Goal: Task Accomplishment & Management: Complete application form

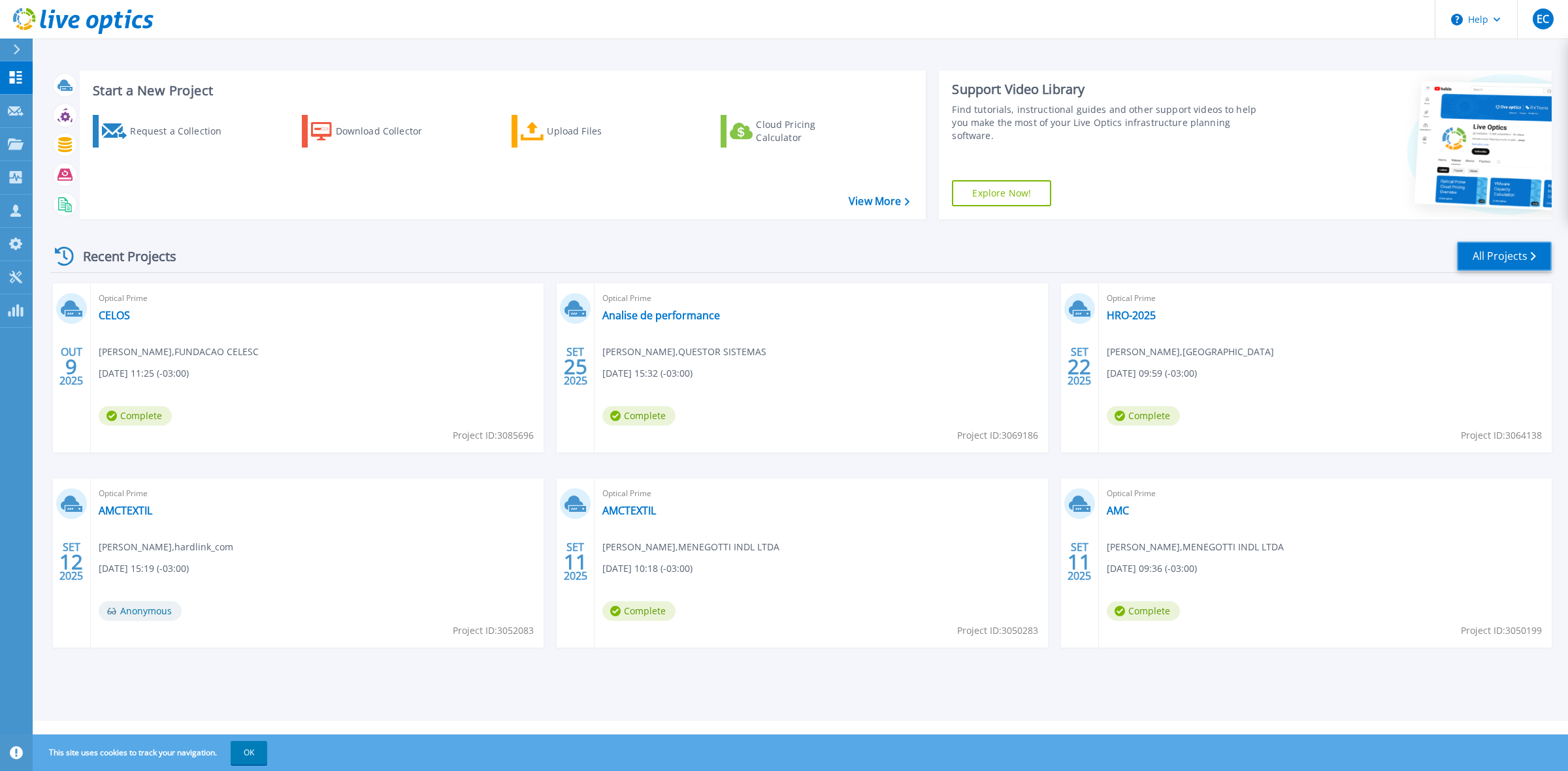
click at [1496, 252] on link "All Projects" at bounding box center [1505, 257] width 95 height 30
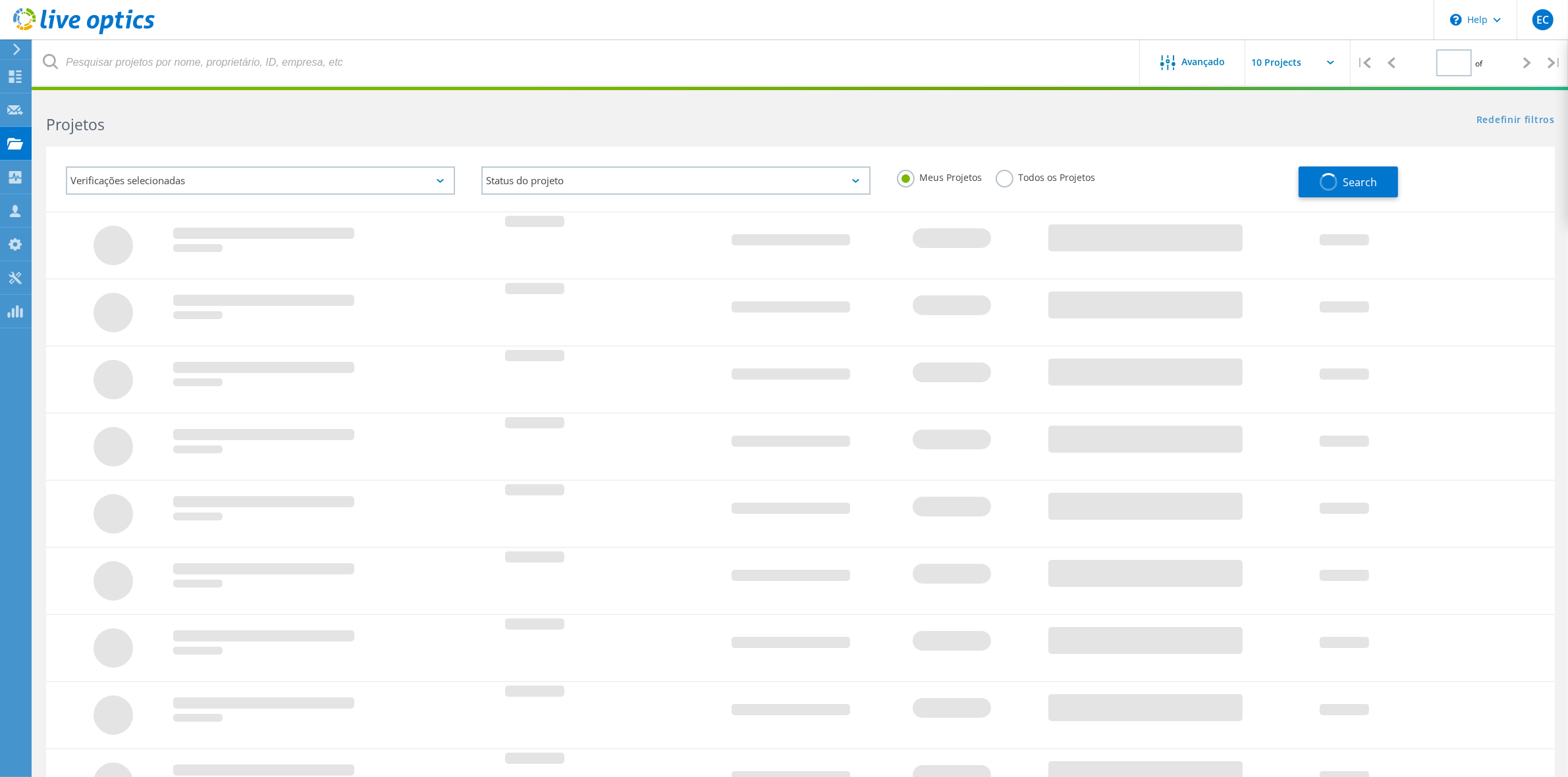
type input "1"
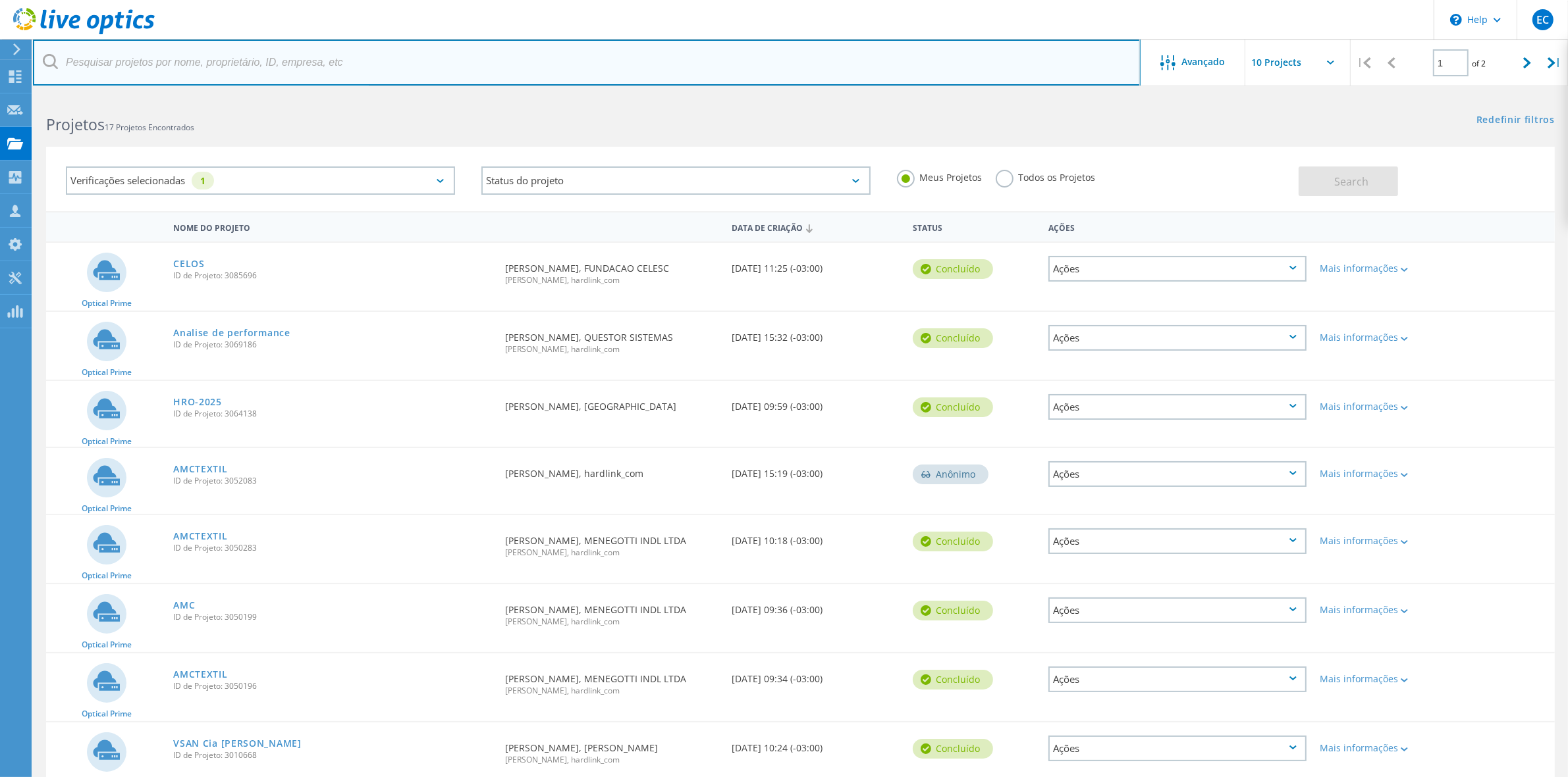
click at [262, 63] on input "text" at bounding box center [586, 63] width 1108 height 46
type input "mhnet"
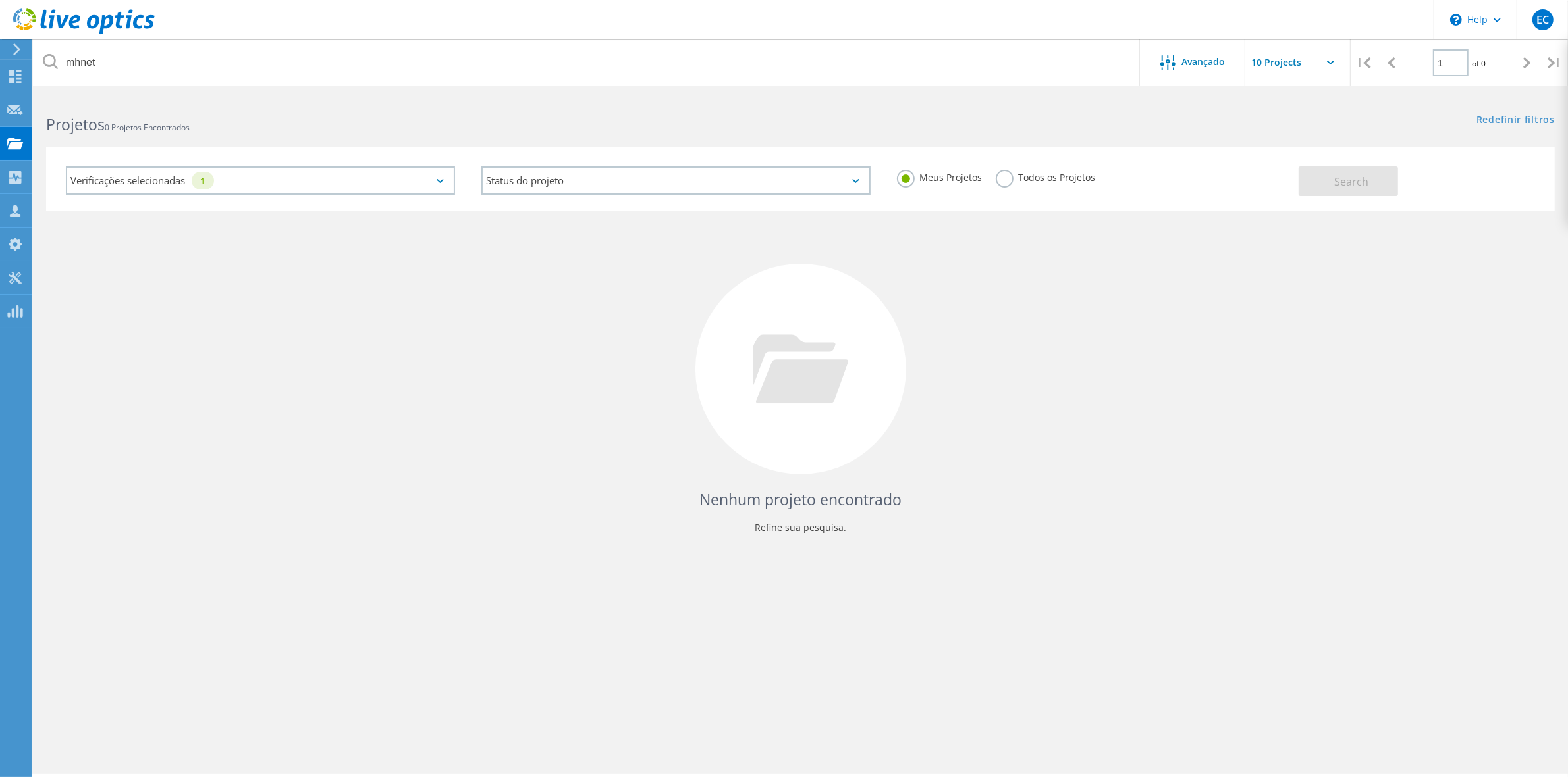
click at [13, 46] on icon at bounding box center [16, 49] width 10 height 11
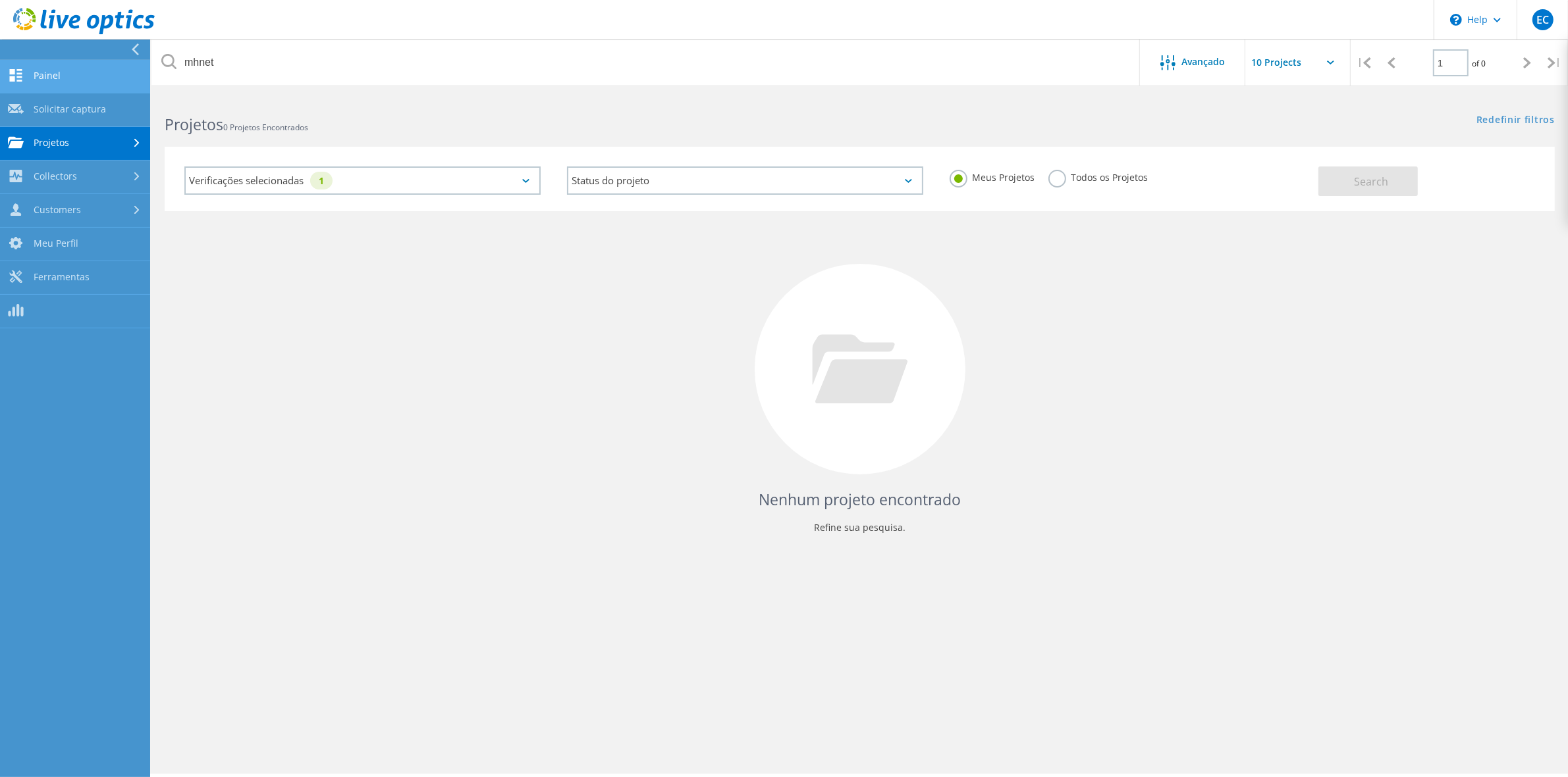
click at [48, 76] on link "Painel" at bounding box center [75, 77] width 150 height 34
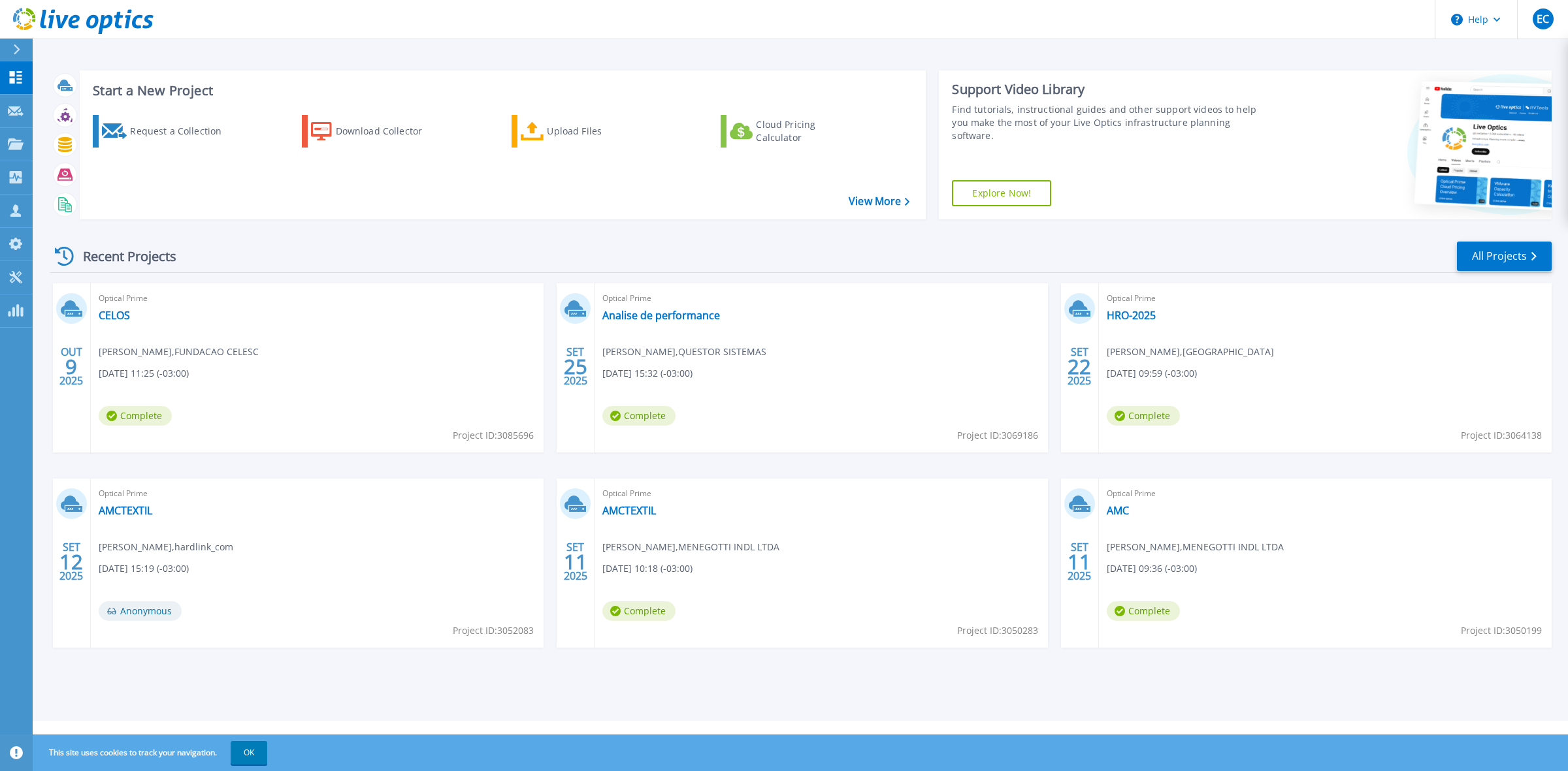
click at [10, 49] on button at bounding box center [16, 50] width 32 height 23
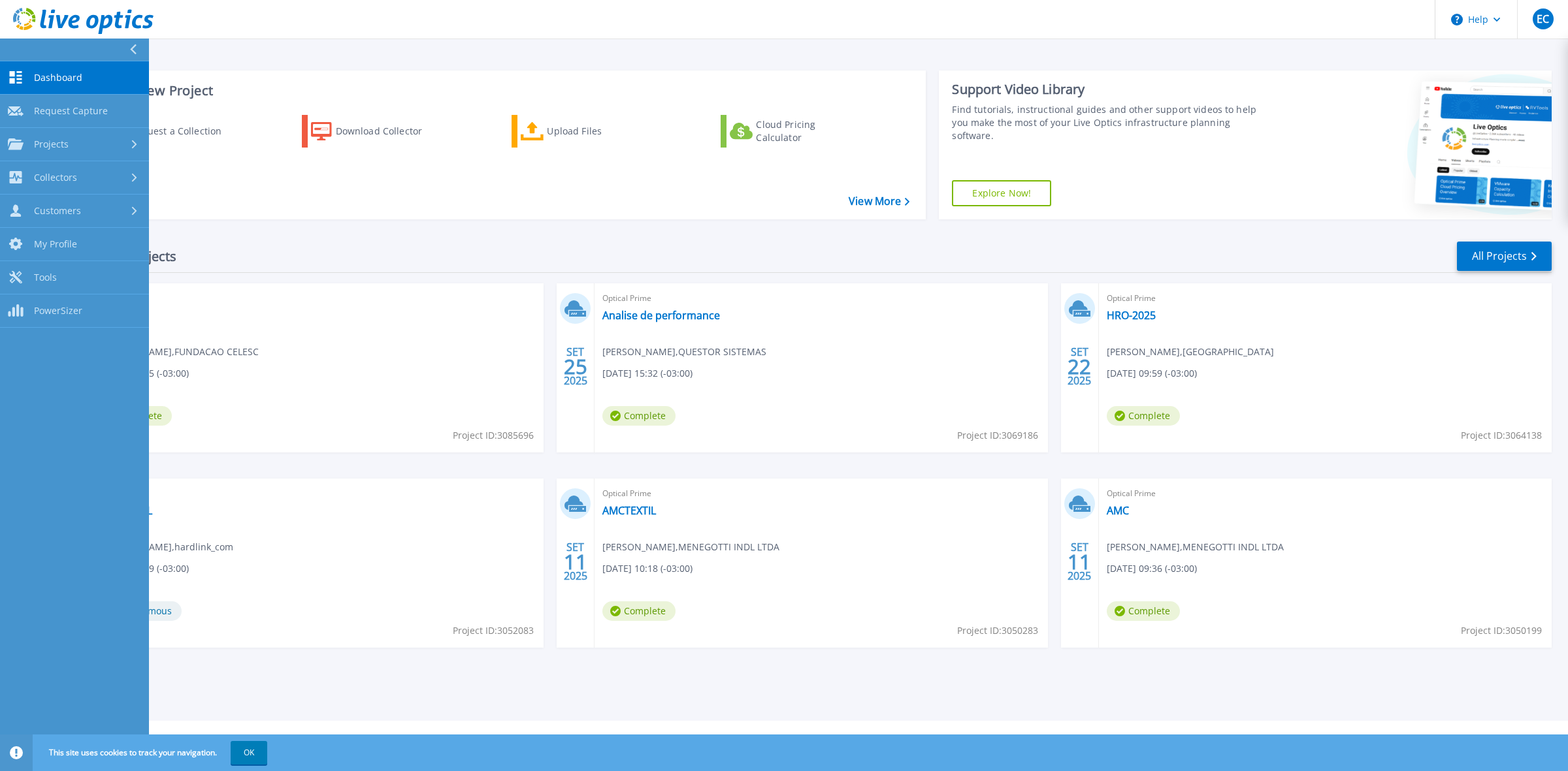
click at [365, 683] on div "Recent Projects All Projects OUT 9 2025 Optical Prime CELOS Roberto Rivelino , …" at bounding box center [800, 457] width 1501 height 454
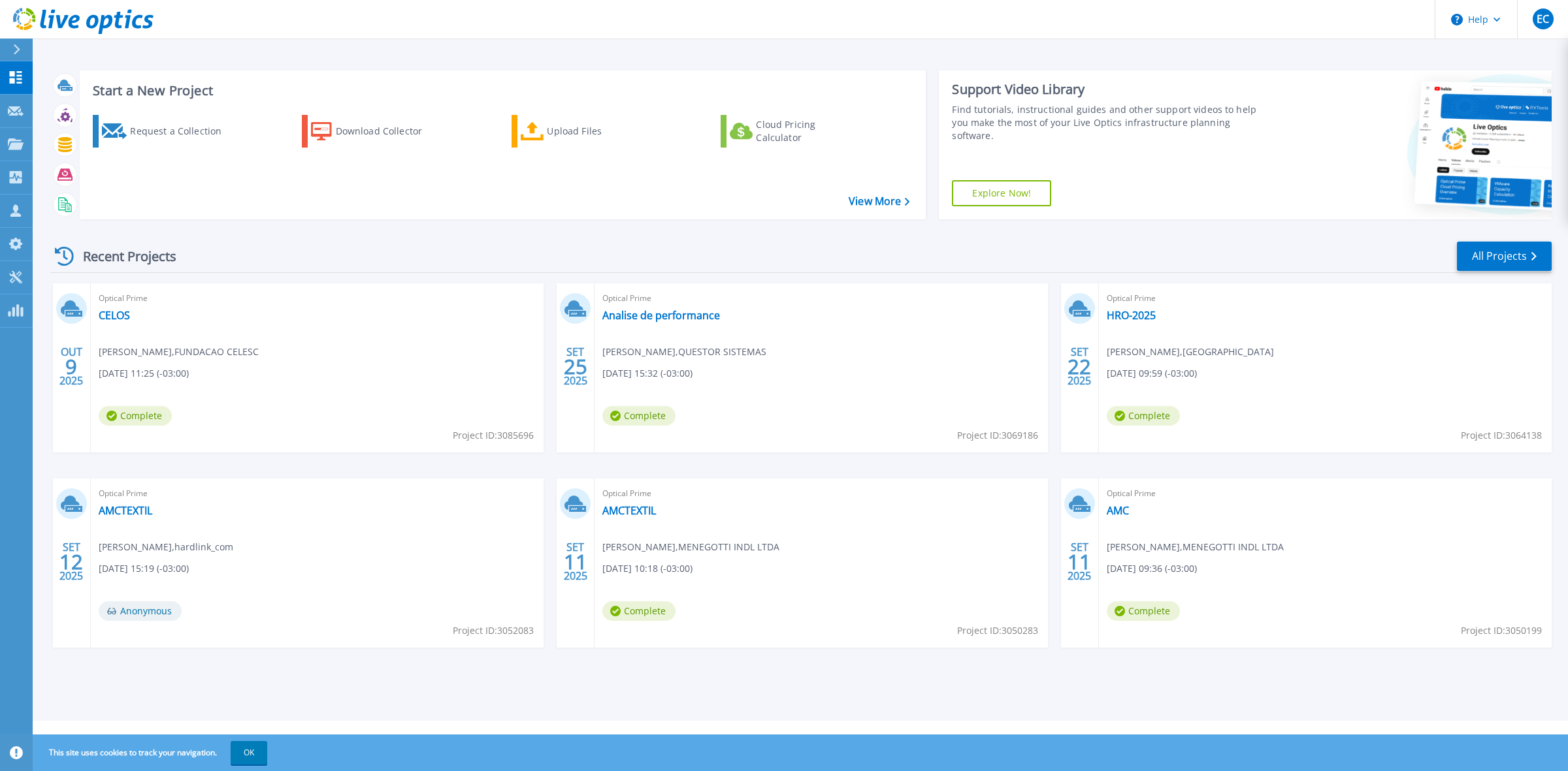
click at [13, 53] on icon at bounding box center [17, 50] width 7 height 11
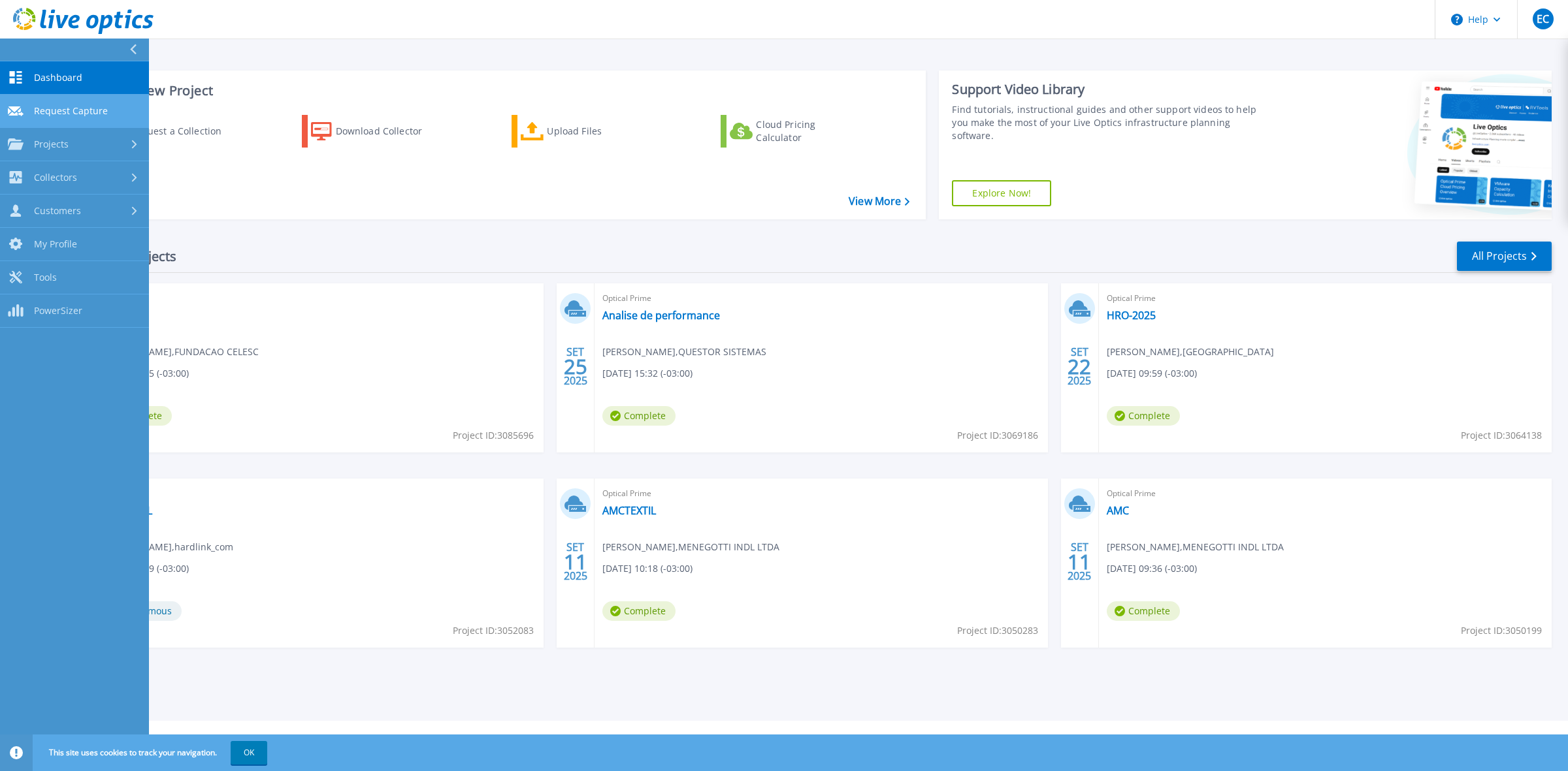
click at [104, 105] on span "Request Capture" at bounding box center [71, 111] width 74 height 11
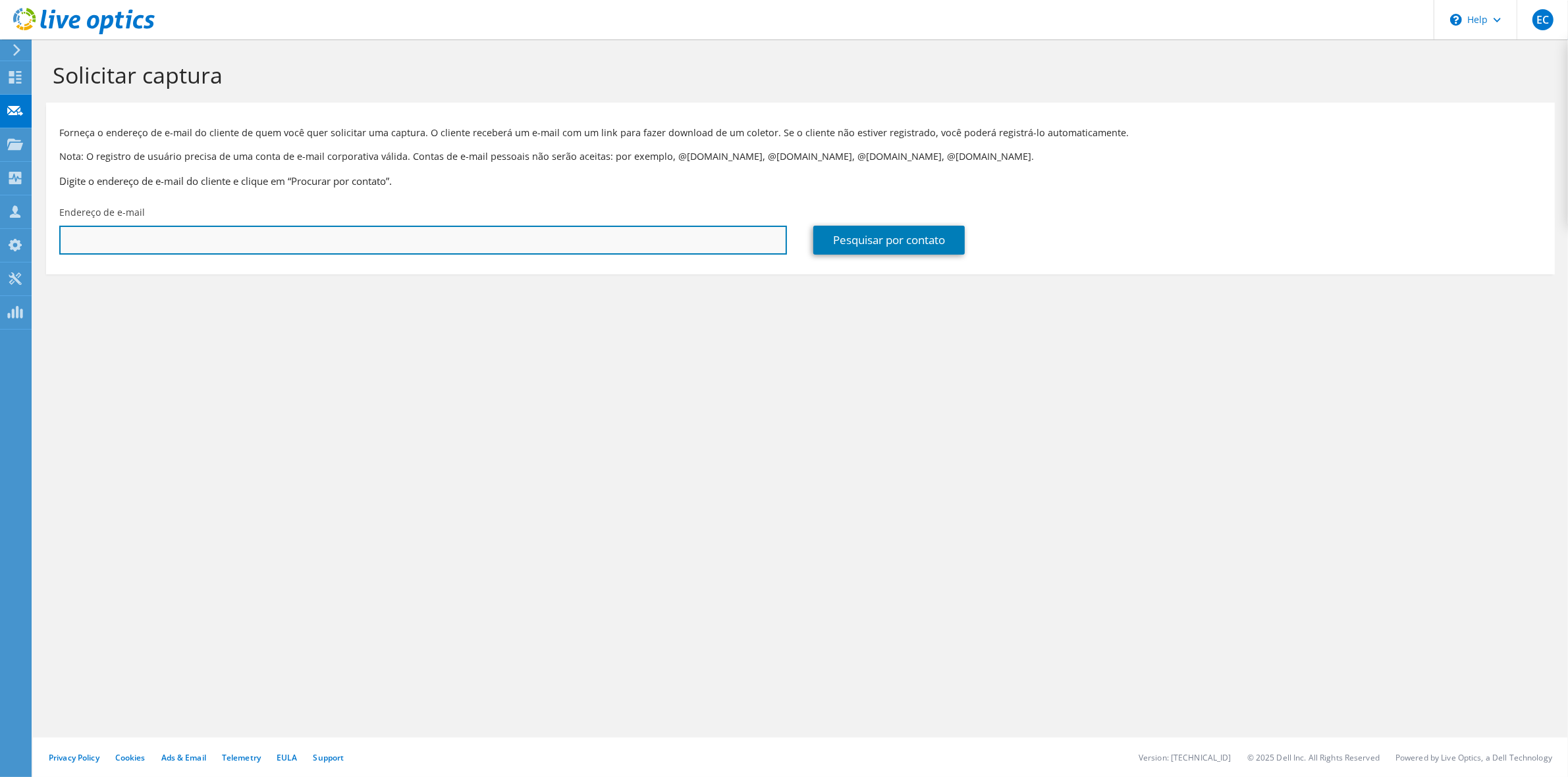
click at [269, 233] on input "text" at bounding box center [423, 240] width 728 height 29
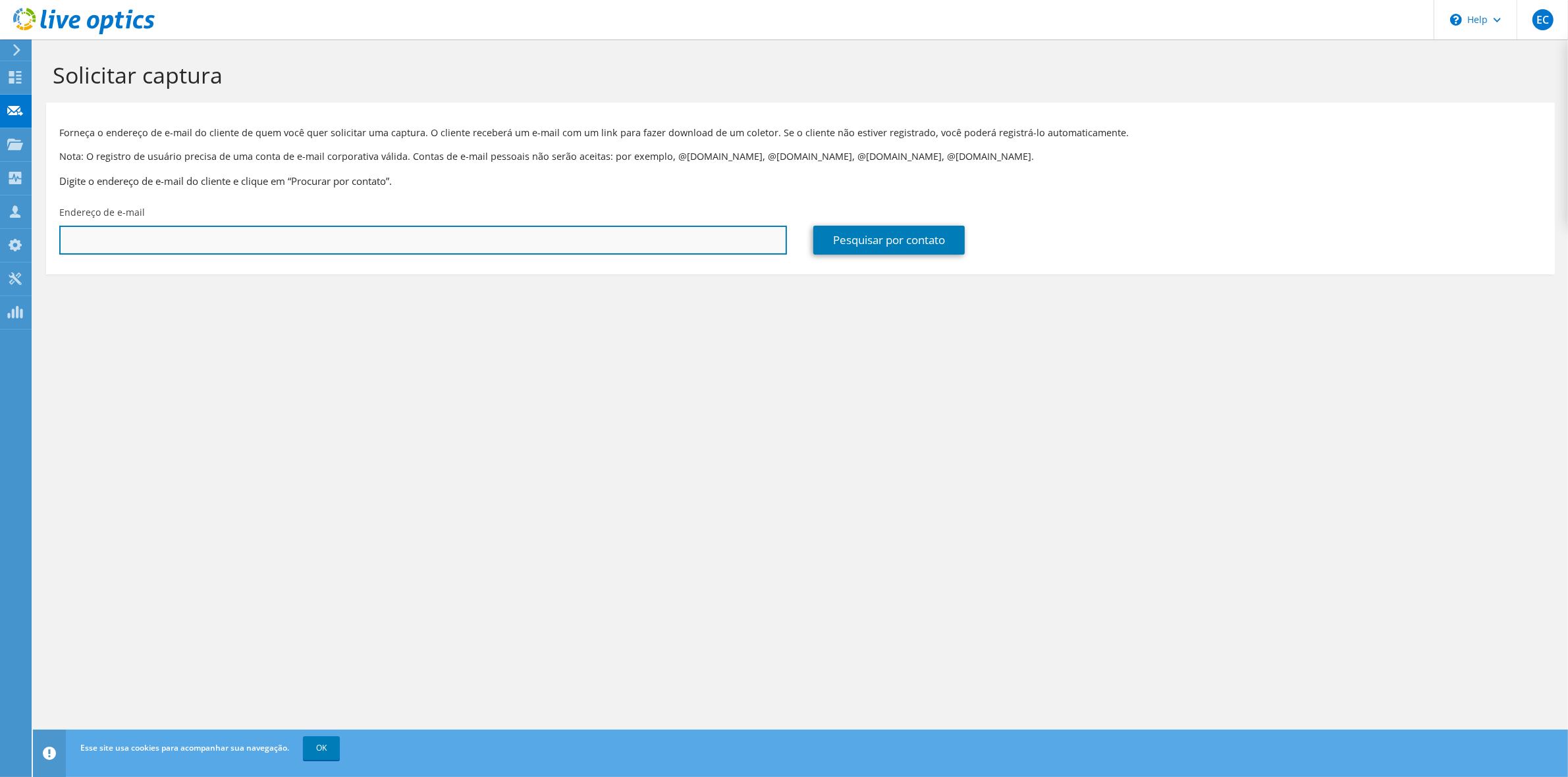
paste input "mauricio.villani@mhnet.com.br"
type input "mauricio.villani@mhnet.com.br"
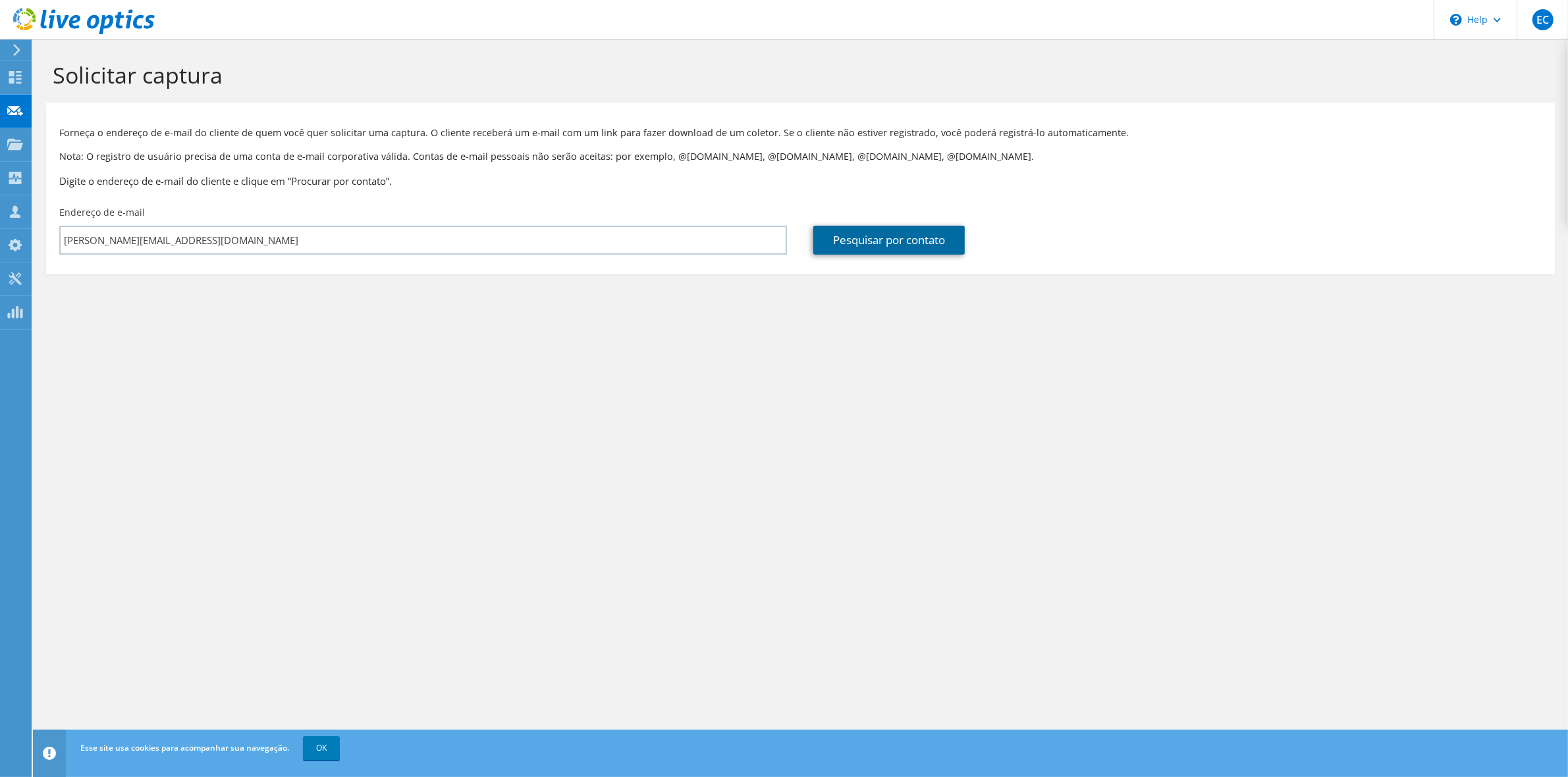
click at [838, 228] on link "Pesquisar por contato" at bounding box center [889, 240] width 151 height 29
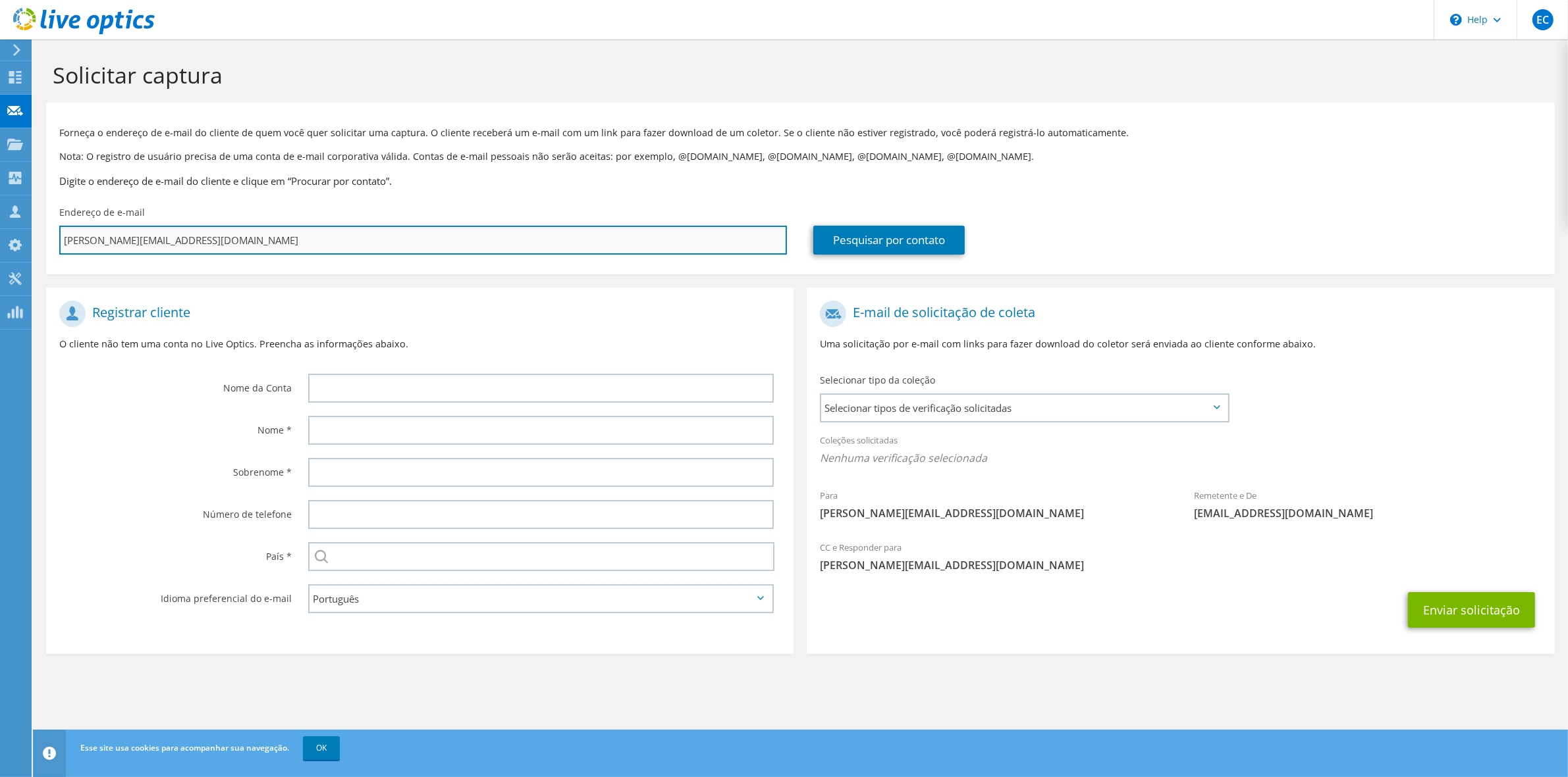
click at [330, 245] on input "mauricio.villani@mhnet.com.br" at bounding box center [423, 240] width 728 height 29
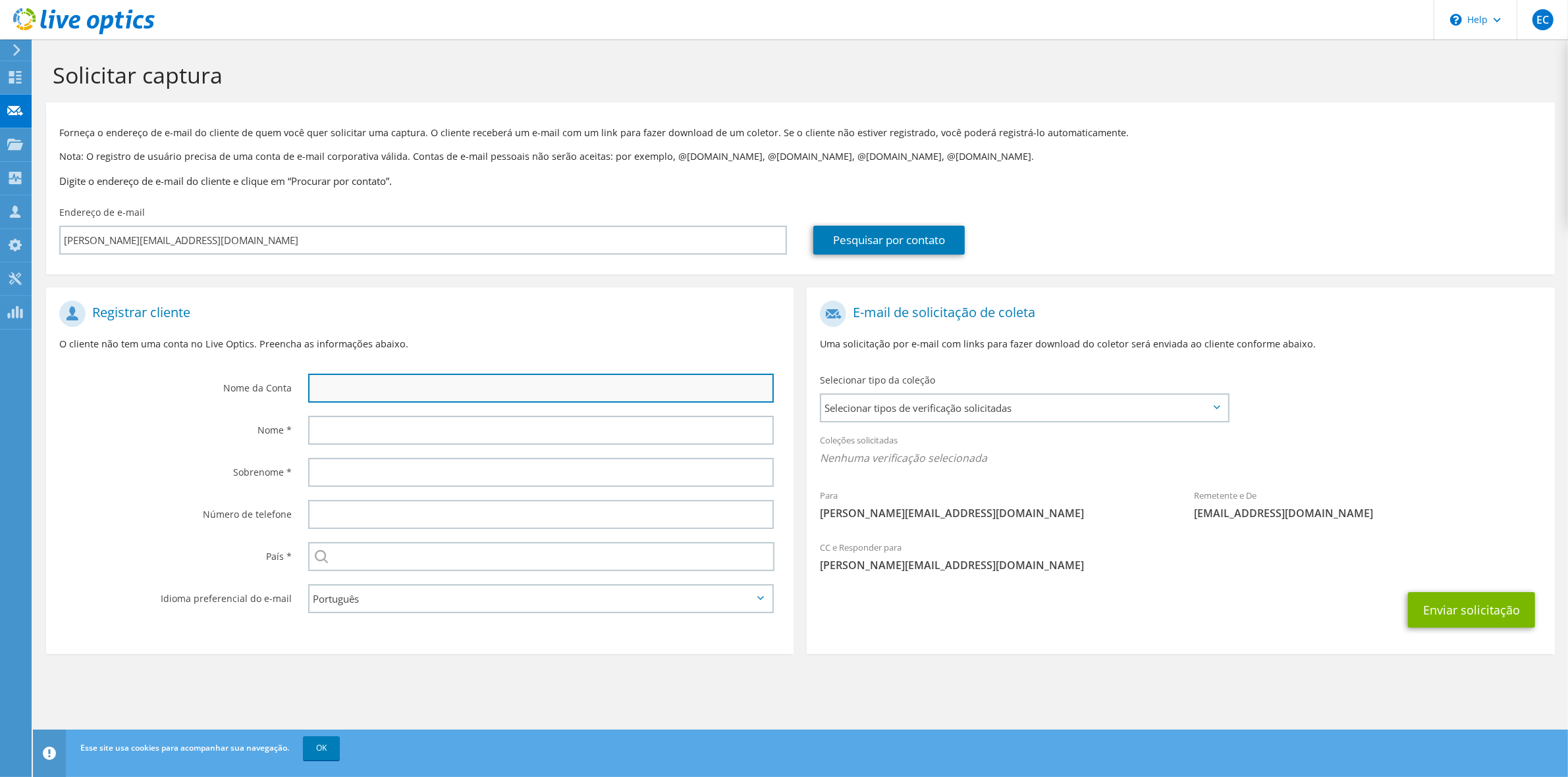
click at [353, 392] on input "text" at bounding box center [541, 388] width 465 height 29
type input "MHNET"
click at [356, 406] on div "MHNET" at bounding box center [545, 389] width 499 height 42
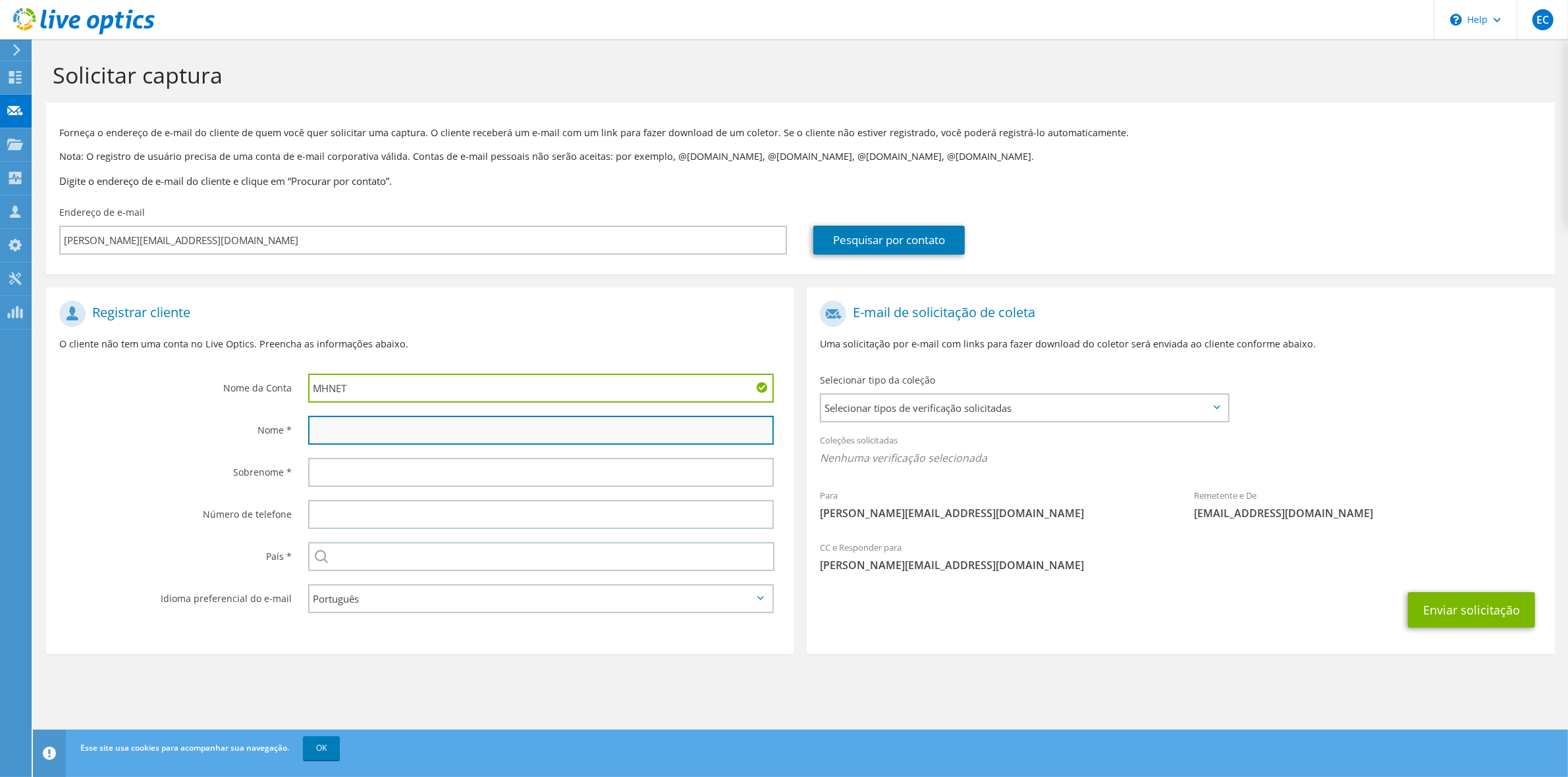
click at [364, 424] on input "text" at bounding box center [541, 430] width 465 height 29
type input "Mauricio"
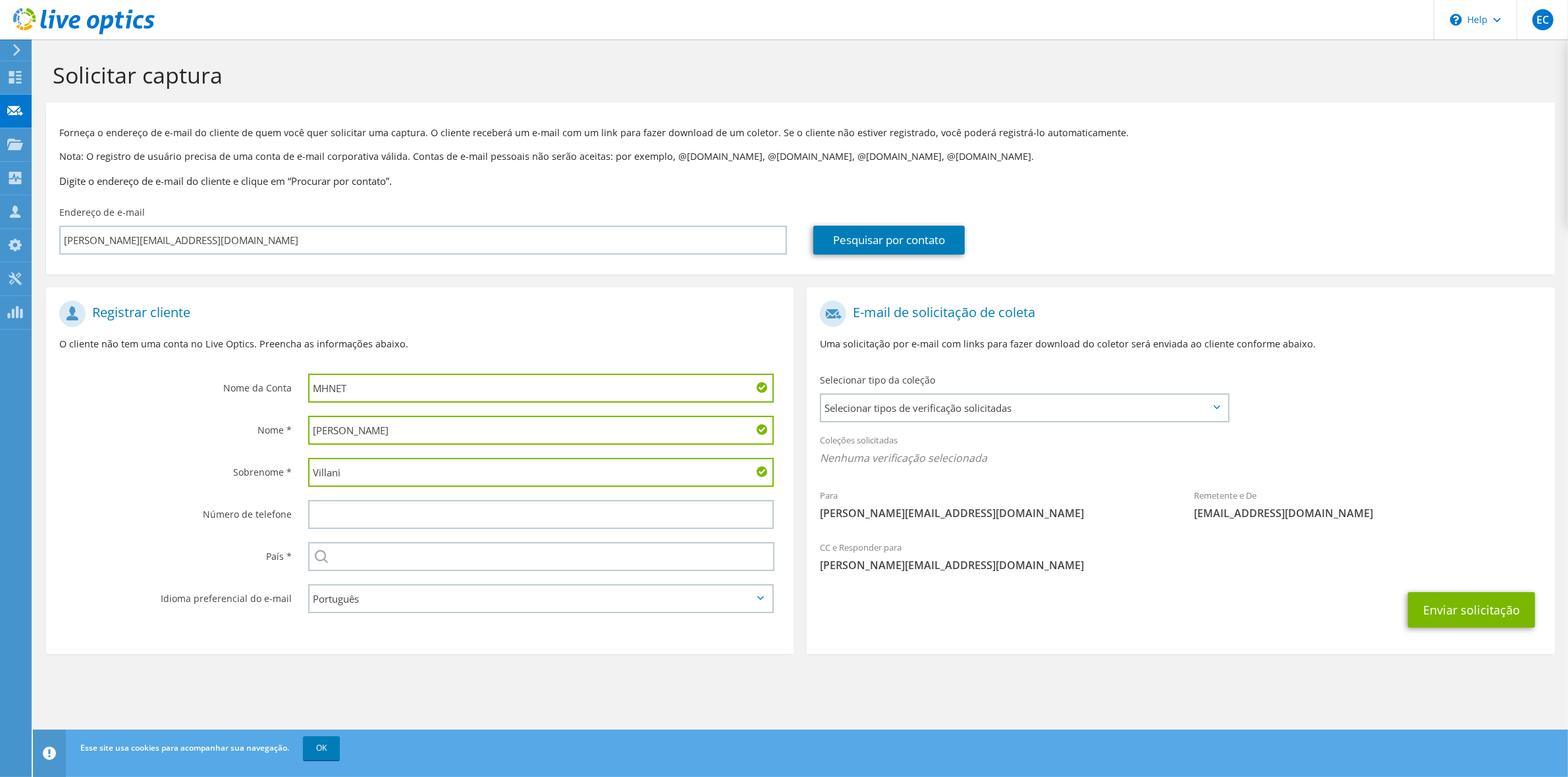
type input "Villani"
click at [380, 545] on input "text" at bounding box center [541, 557] width 466 height 29
click at [378, 560] on input "text" at bounding box center [541, 557] width 466 height 29
click at [219, 546] on label "País *" at bounding box center [175, 553] width 233 height 21
click at [376, 554] on input "text" at bounding box center [541, 557] width 466 height 29
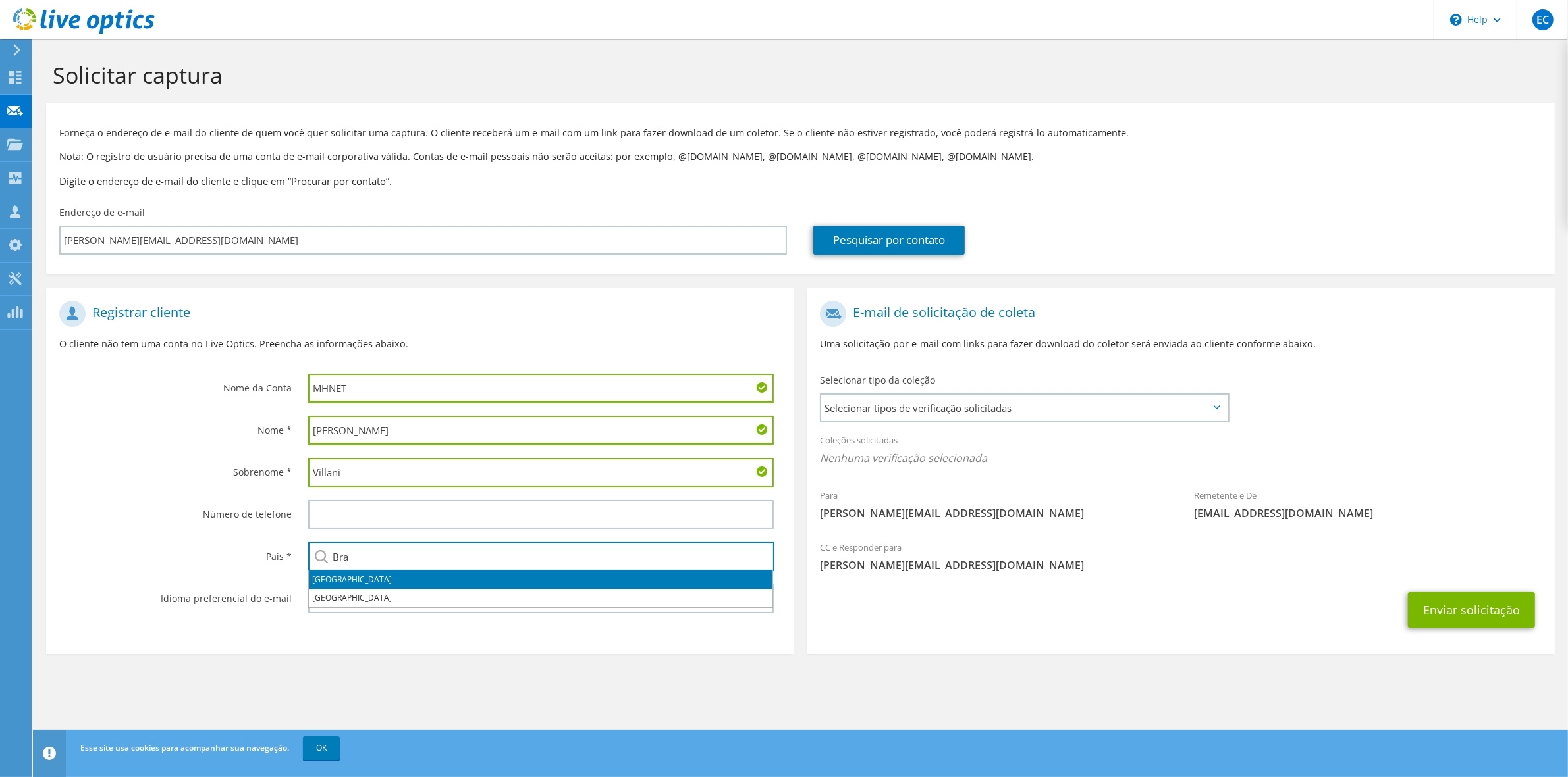
click at [360, 577] on li "[GEOGRAPHIC_DATA]" at bounding box center [540, 580] width 463 height 19
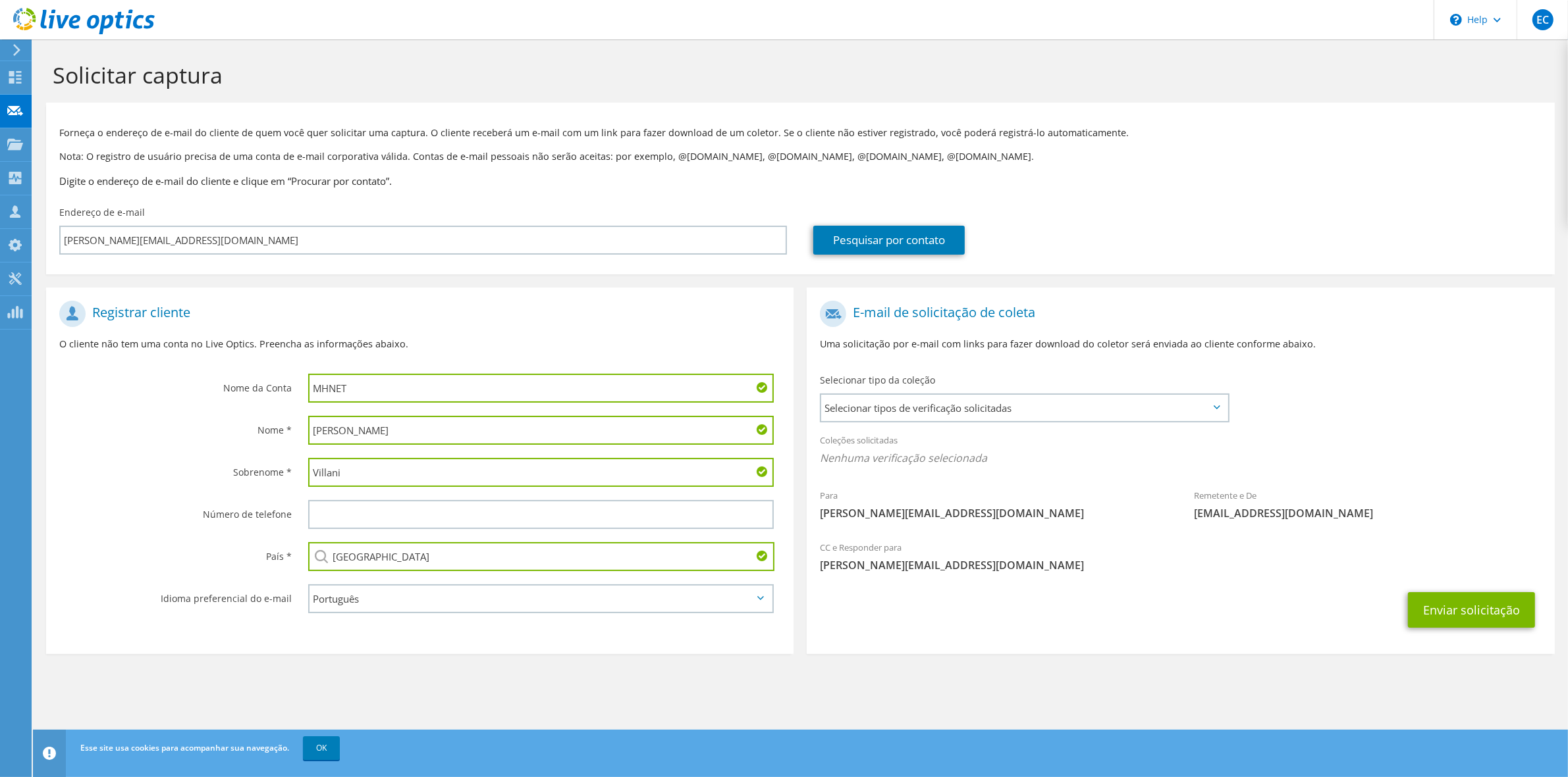
type input "[GEOGRAPHIC_DATA]"
click at [96, 487] on div "Sobrenome *" at bounding box center [170, 472] width 249 height 41
click at [1206, 400] on span "Selecionar tipos de verificação solicitadas" at bounding box center [1024, 408] width 406 height 27
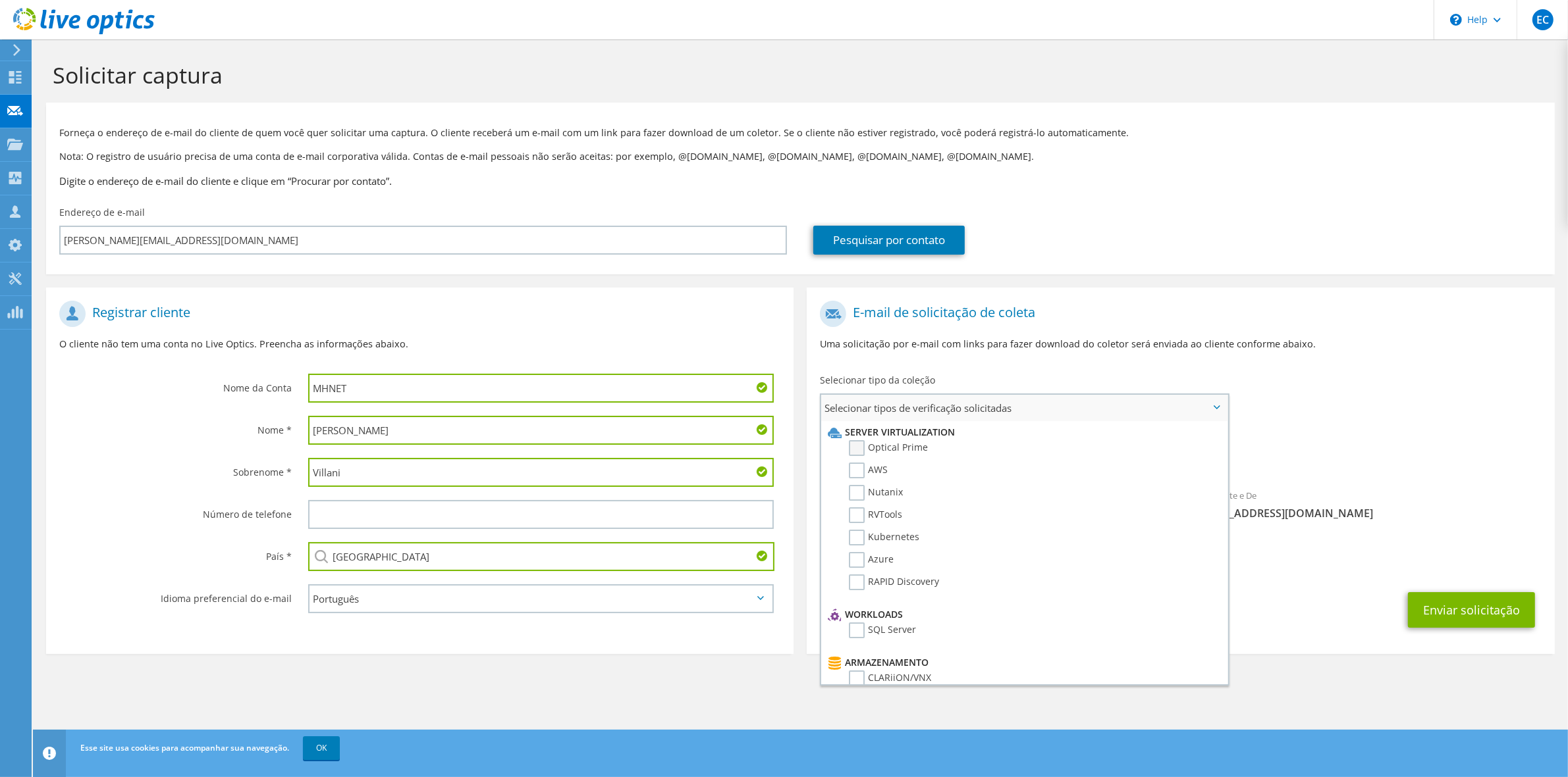
click at [854, 445] on label "Optical Prime" at bounding box center [888, 448] width 79 height 16
click at [0, 0] on input "Optical Prime" at bounding box center [0, 0] width 0 height 0
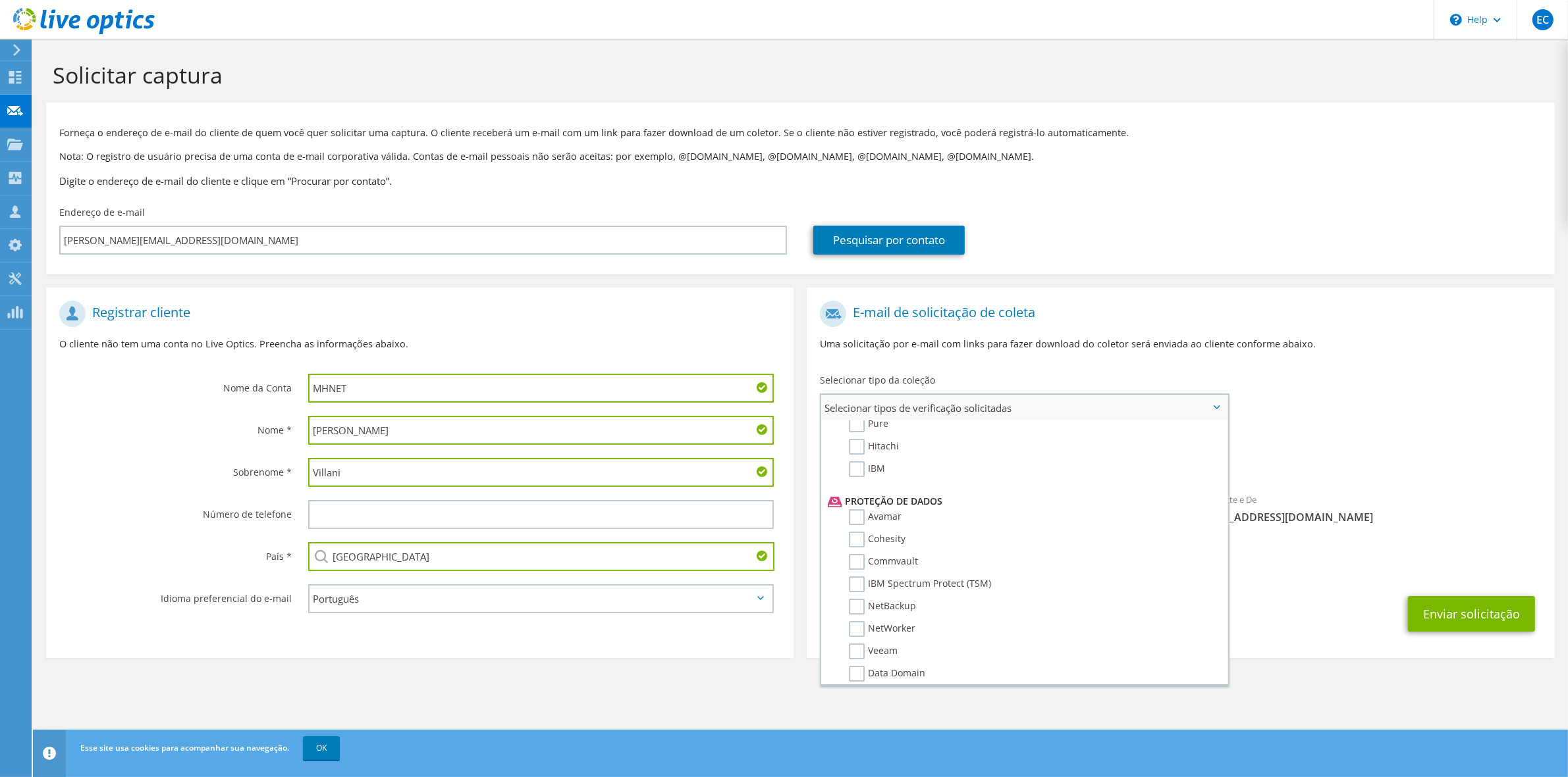
scroll to position [592, 0]
click at [856, 689] on label "Dossier" at bounding box center [875, 697] width 52 height 16
click at [0, 0] on input "Dossier" at bounding box center [0, 0] width 0 height 0
click at [1444, 463] on span "Optical Prime Dossier" at bounding box center [1180, 461] width 721 height 22
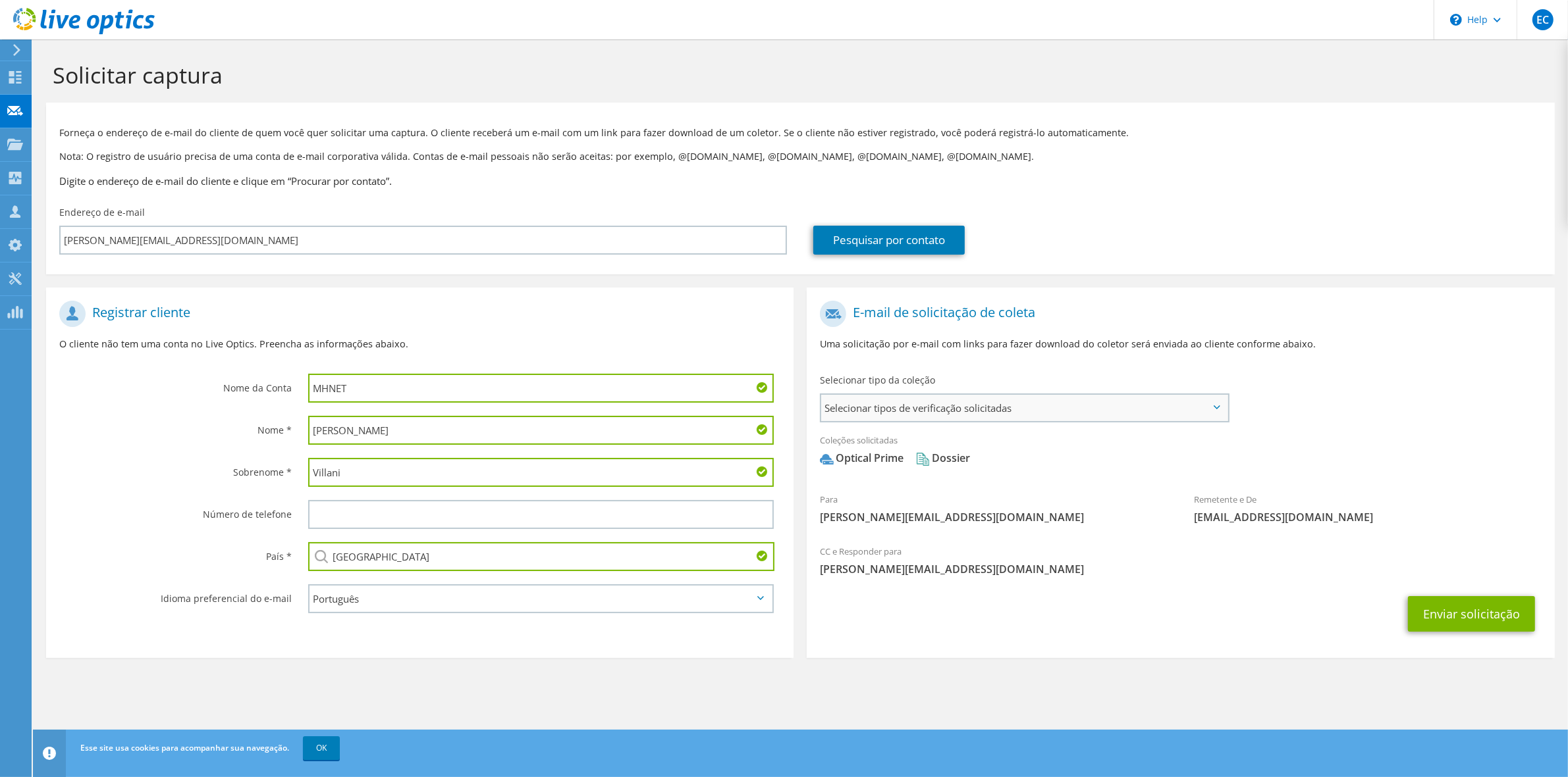
click at [1215, 409] on span "Selecionar tipos de verificação solicitadas" at bounding box center [1024, 408] width 406 height 27
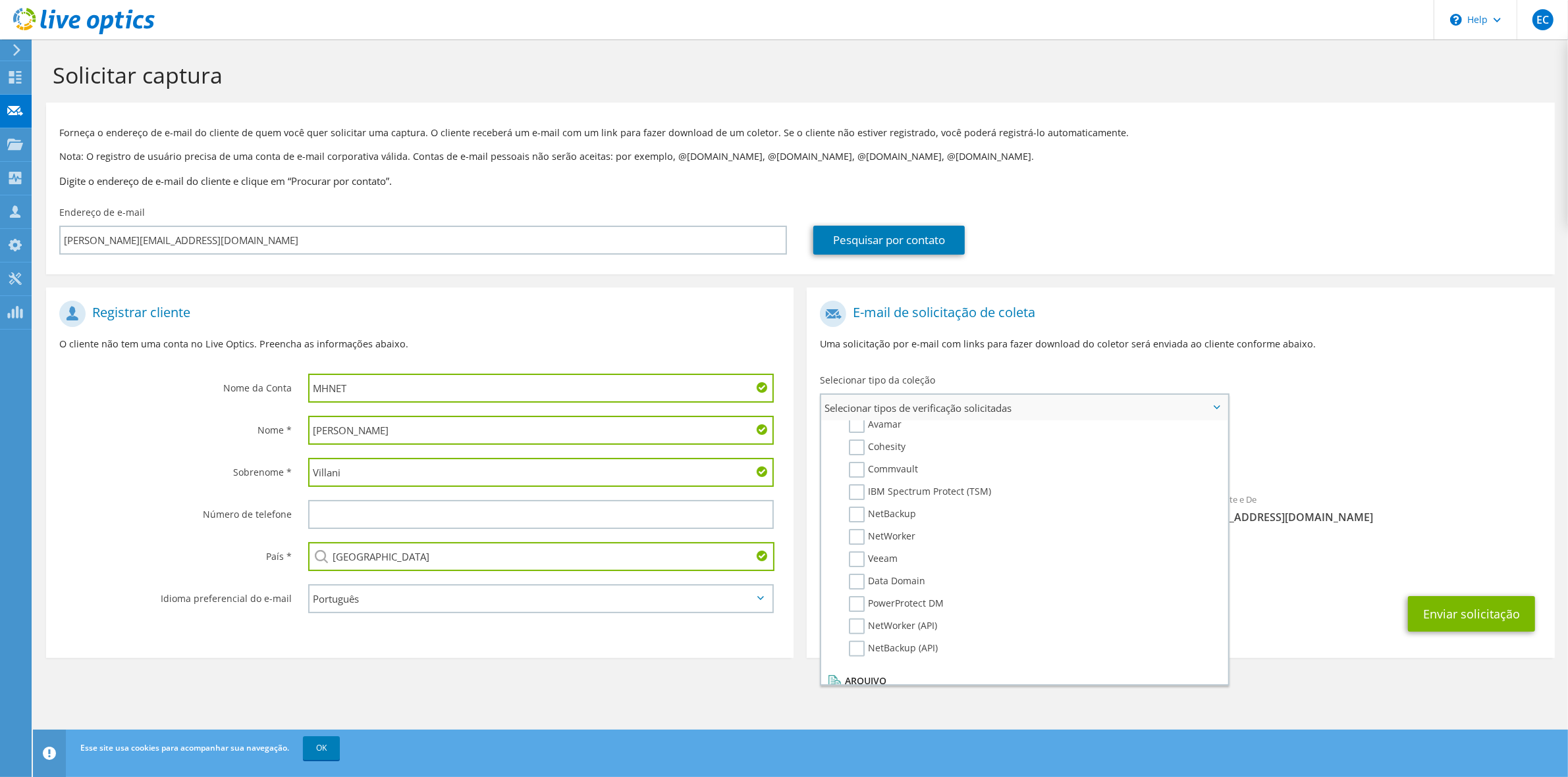
click at [858, 689] on label "Dossier" at bounding box center [875, 697] width 52 height 16
click at [0, 0] on input "Dossier" at bounding box center [0, 0] width 0 height 0
click at [860, 689] on label "Dossier" at bounding box center [875, 697] width 52 height 16
click at [0, 0] on input "Dossier" at bounding box center [0, 0] width 0 height 0
click at [863, 689] on label "Dossier" at bounding box center [875, 697] width 52 height 16
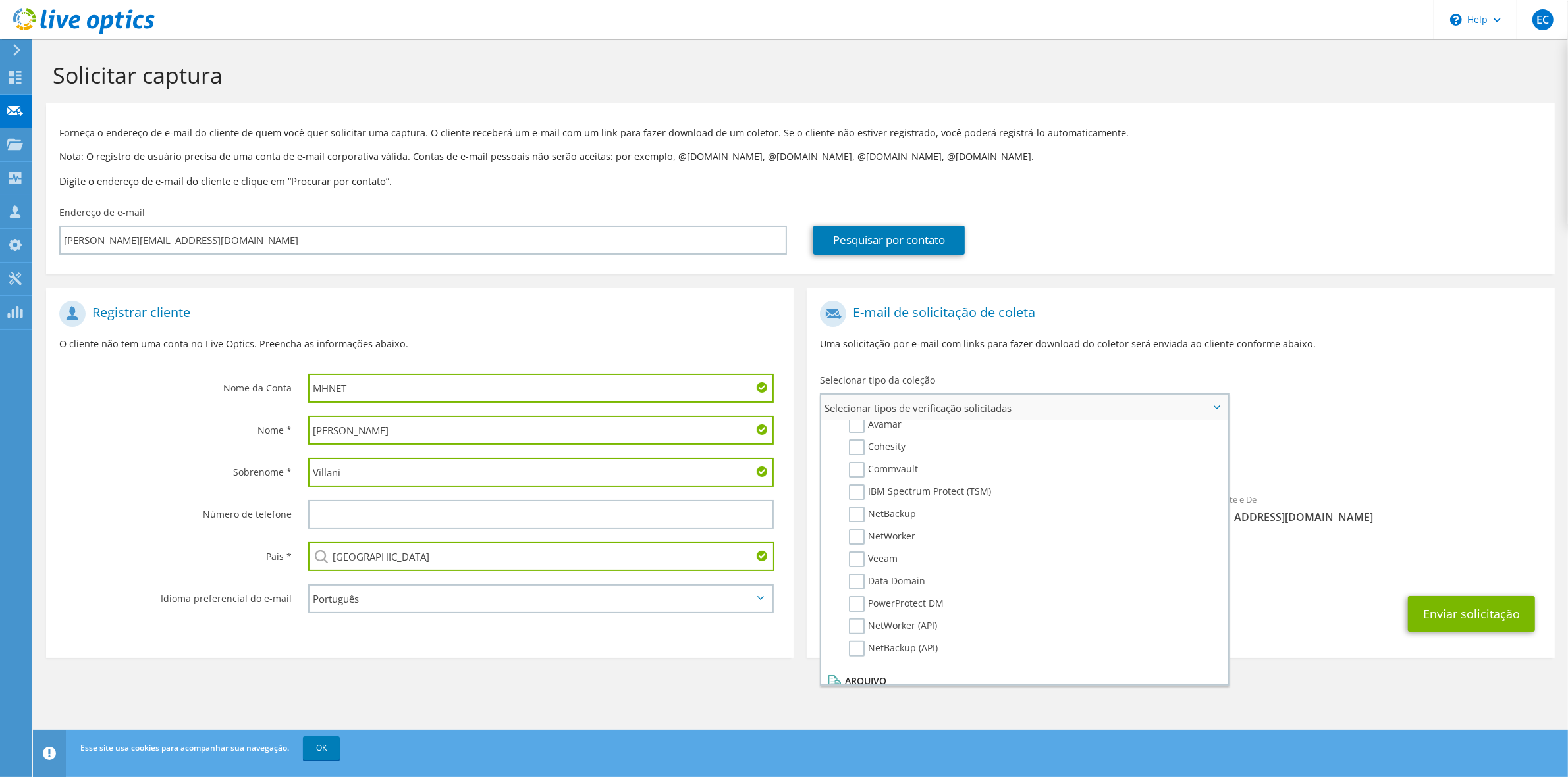
click at [0, 0] on input "Dossier" at bounding box center [0, 0] width 0 height 0
click at [1464, 628] on button "Enviar solicitação" at bounding box center [1472, 614] width 127 height 35
